Goal: Entertainment & Leisure: Consume media (video, audio)

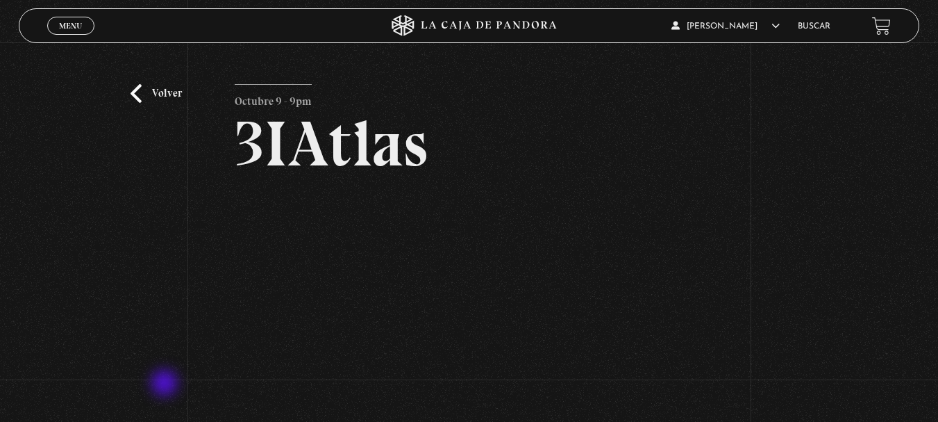
scroll to position [69, 0]
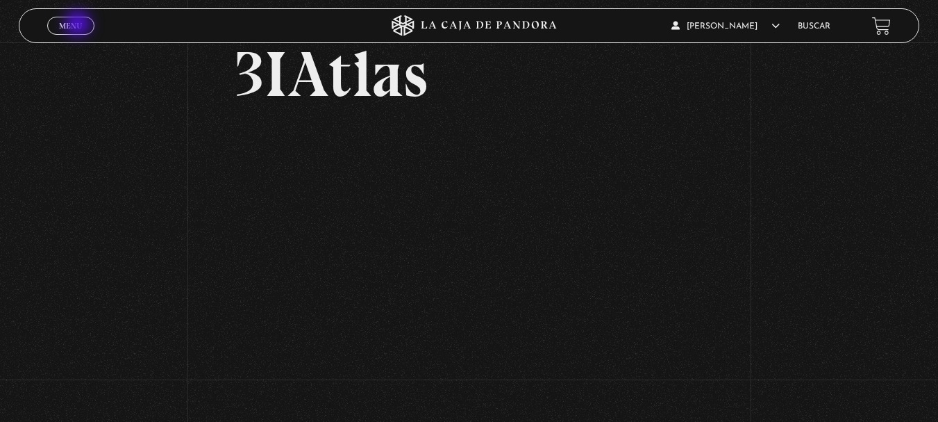
click at [79, 25] on span "Menu" at bounding box center [70, 26] width 23 height 8
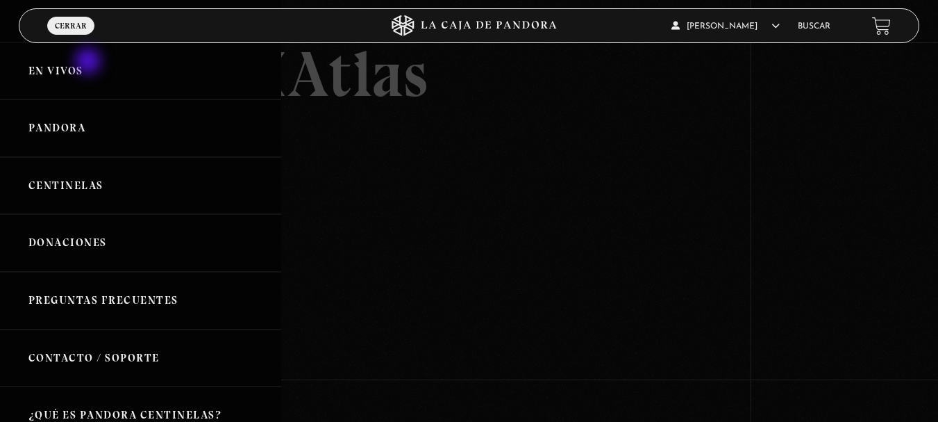
click at [90, 58] on link "En vivos" at bounding box center [140, 71] width 281 height 58
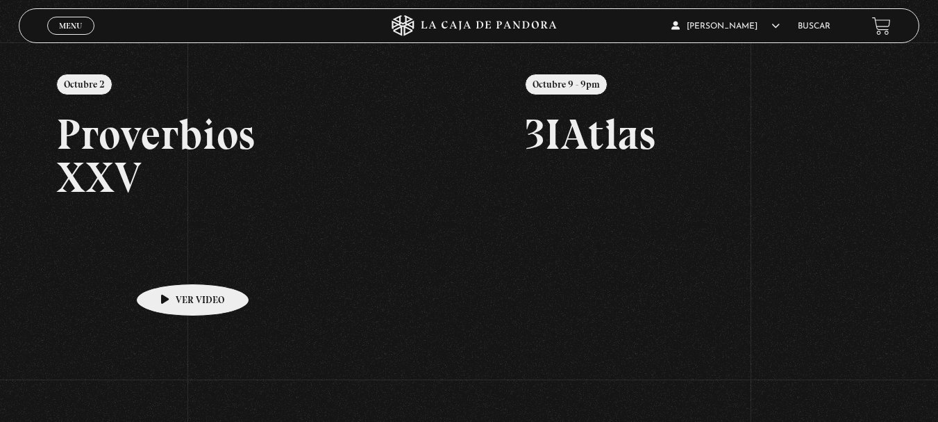
scroll to position [69, 0]
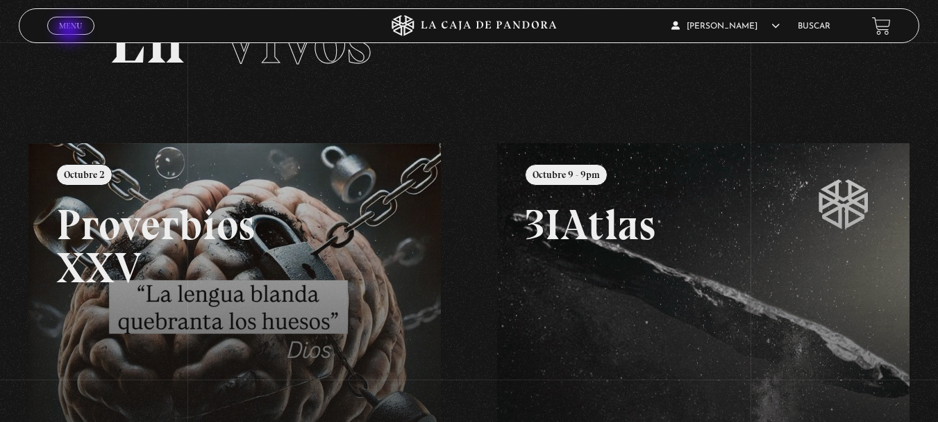
click at [71, 31] on link "Menu Cerrar" at bounding box center [70, 26] width 47 height 18
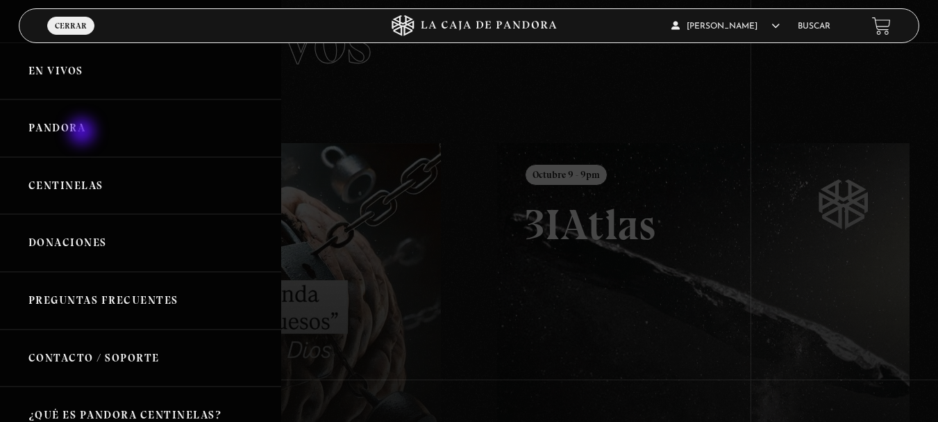
click at [83, 133] on link "Pandora" at bounding box center [140, 128] width 281 height 58
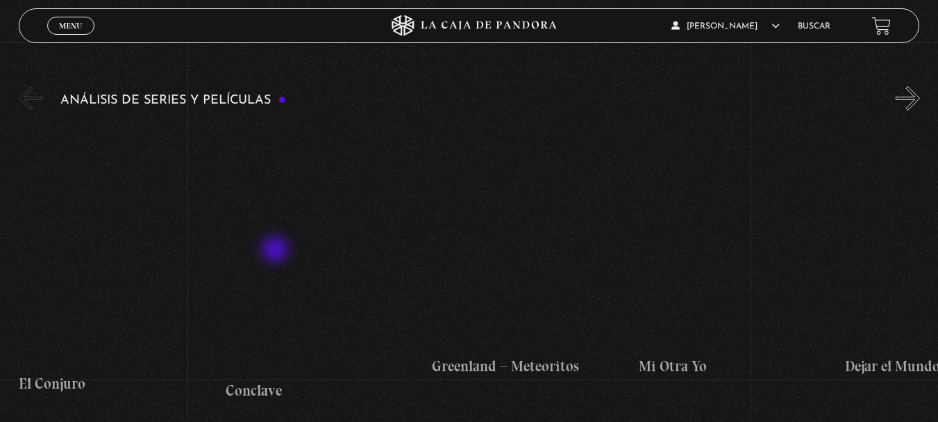
scroll to position [2431, 0]
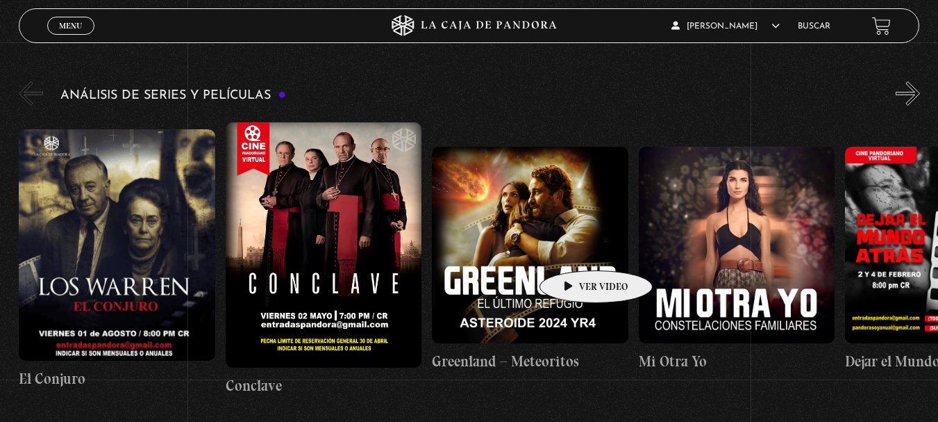
click at [575, 249] on figure at bounding box center [530, 245] width 197 height 197
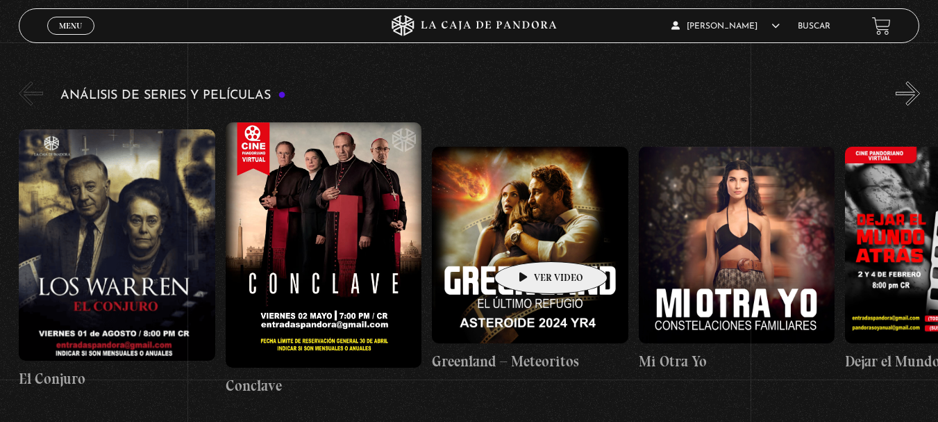
click at [529, 240] on figure at bounding box center [530, 245] width 197 height 197
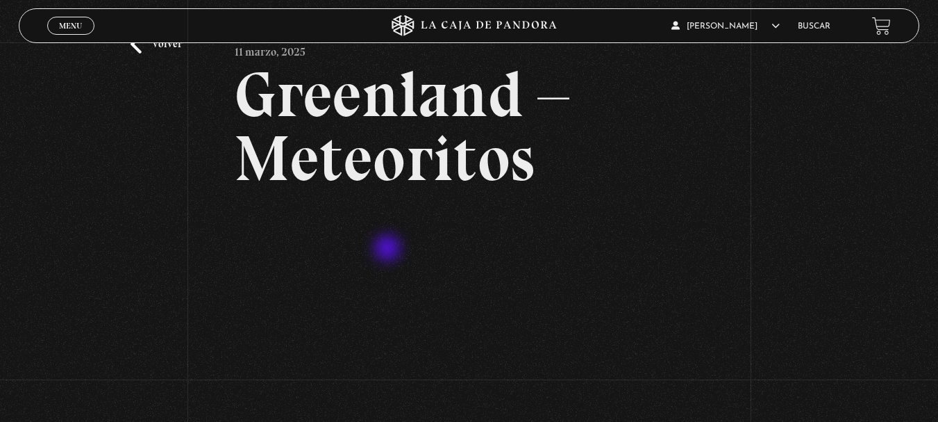
scroll to position [139, 0]
